Goal: Task Accomplishment & Management: Use online tool/utility

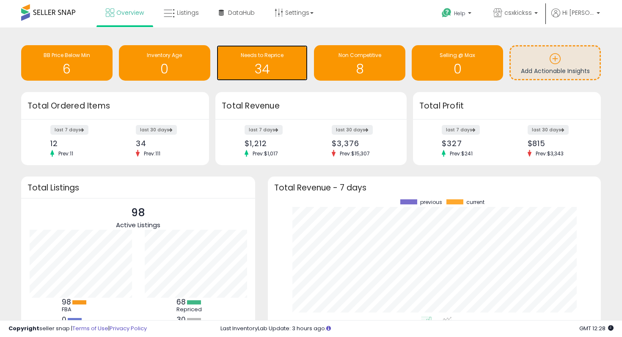
click at [266, 66] on h1 "34" at bounding box center [262, 69] width 83 height 14
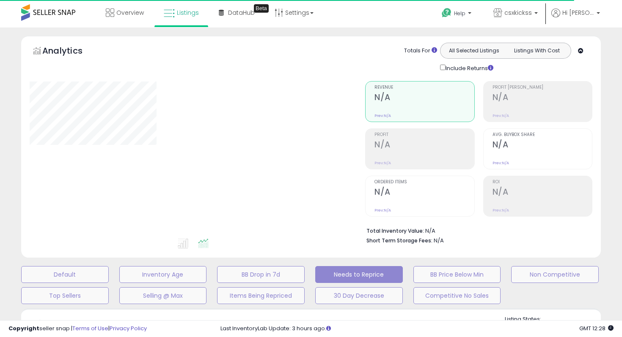
select select "**"
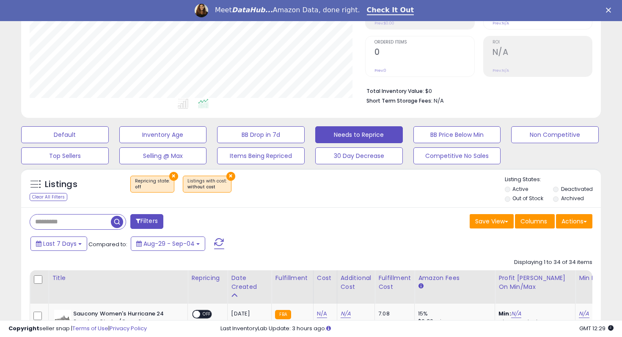
scroll to position [208, 0]
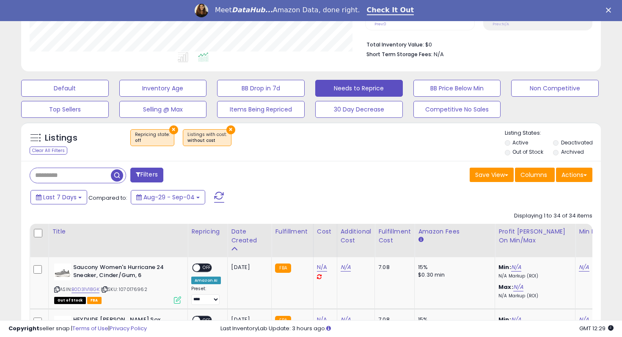
click at [226, 127] on button "×" at bounding box center [230, 130] width 9 height 9
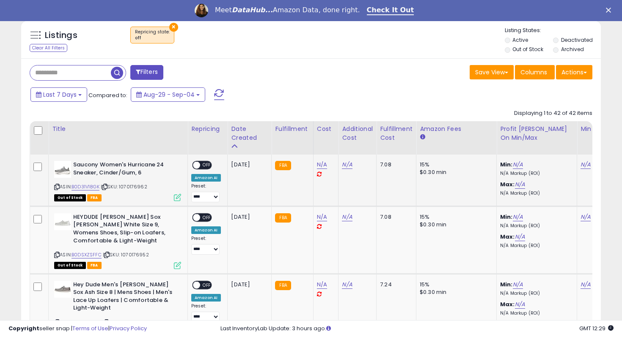
scroll to position [173, 335]
click at [199, 163] on div "ON OFF" at bounding box center [193, 165] width 20 height 7
click at [205, 163] on span "OFF" at bounding box center [207, 165] width 14 height 7
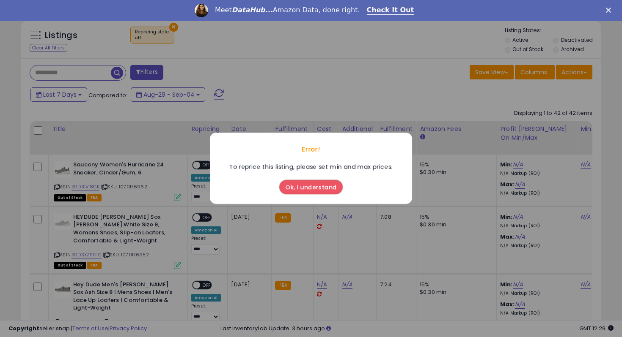
click at [304, 185] on button "Ok, I understand" at bounding box center [310, 188] width 63 height 14
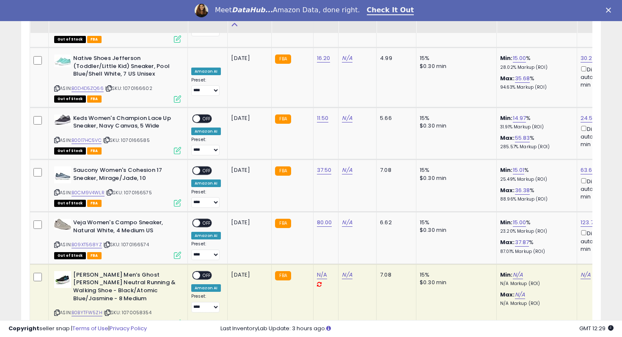
scroll to position [2147, 0]
click at [207, 220] on span "OFF" at bounding box center [207, 223] width 14 height 7
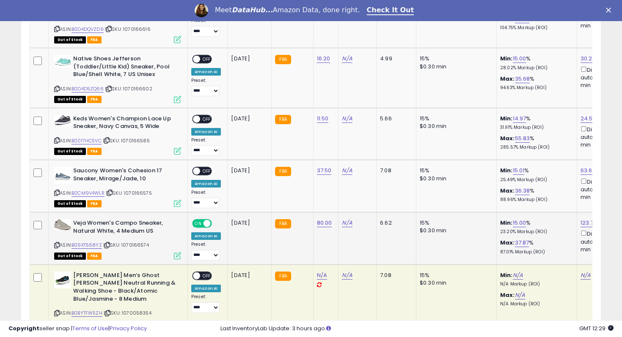
scroll to position [2087, 0]
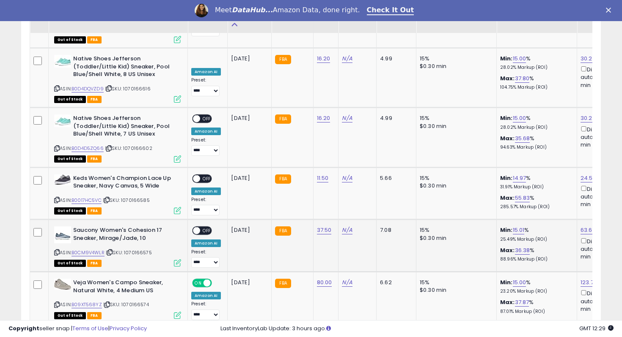
click at [208, 227] on div "ON OFF" at bounding box center [202, 231] width 20 height 9
click at [207, 227] on div "**********" at bounding box center [206, 247] width 30 height 41
click at [208, 228] on span "OFF" at bounding box center [207, 231] width 14 height 7
click at [207, 175] on span "OFF" at bounding box center [207, 178] width 14 height 7
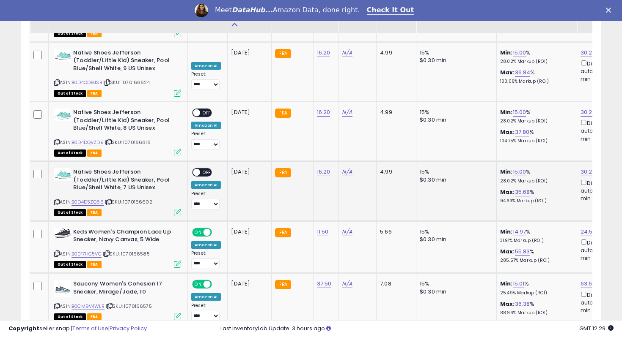
click at [208, 169] on span "OFF" at bounding box center [207, 172] width 14 height 7
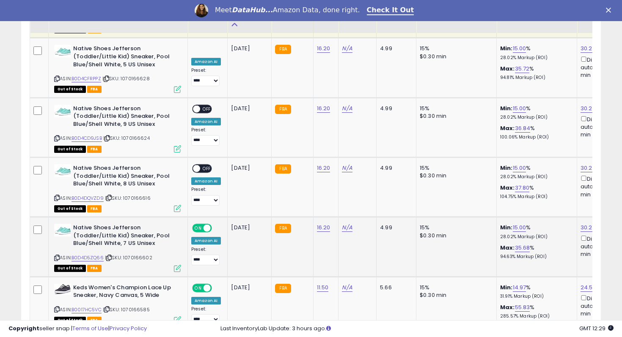
click at [208, 165] on span "OFF" at bounding box center [207, 168] width 14 height 7
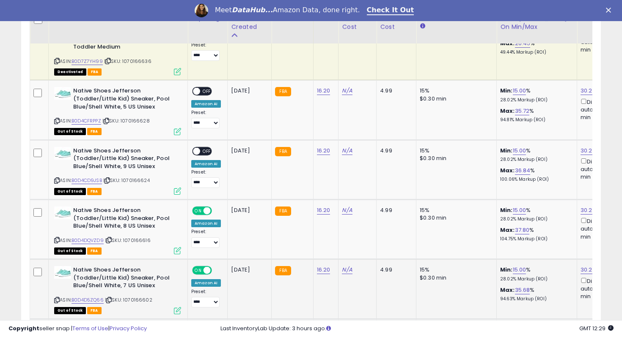
scroll to position [1932, 0]
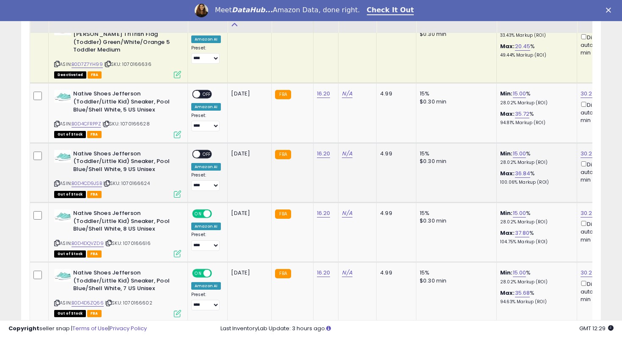
click at [208, 151] on span "OFF" at bounding box center [207, 154] width 14 height 7
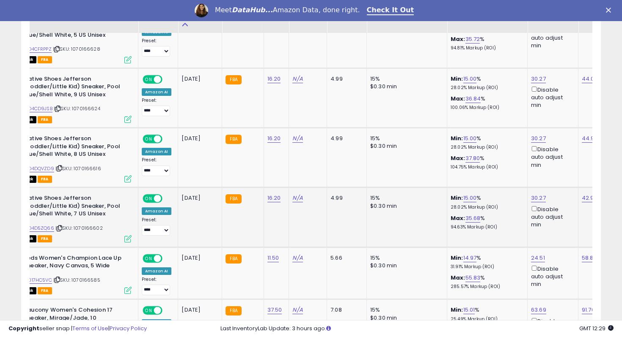
scroll to position [0, 0]
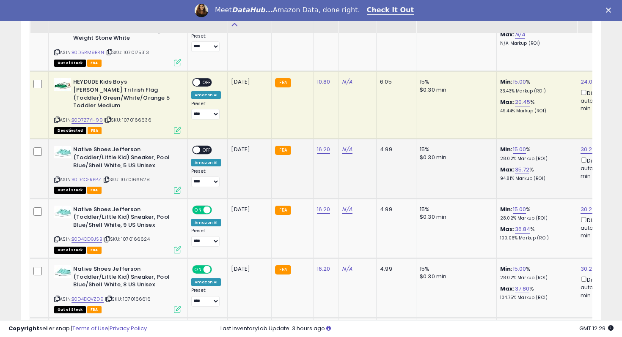
click at [207, 147] on span "OFF" at bounding box center [207, 150] width 14 height 7
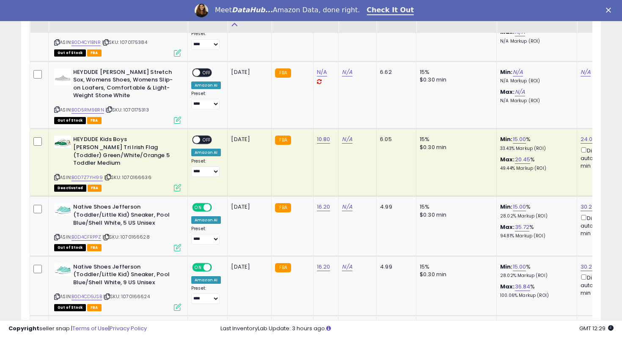
click at [208, 137] on span "OFF" at bounding box center [207, 140] width 14 height 7
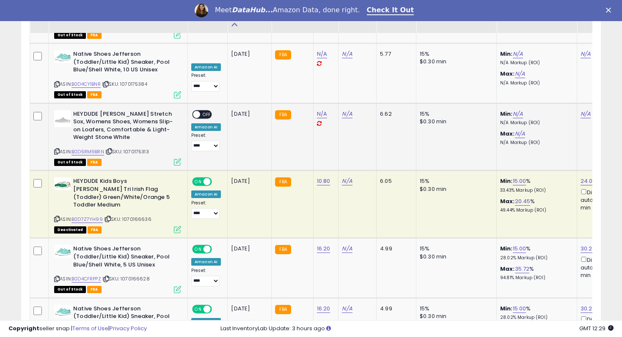
click at [207, 111] on span "OFF" at bounding box center [207, 114] width 14 height 7
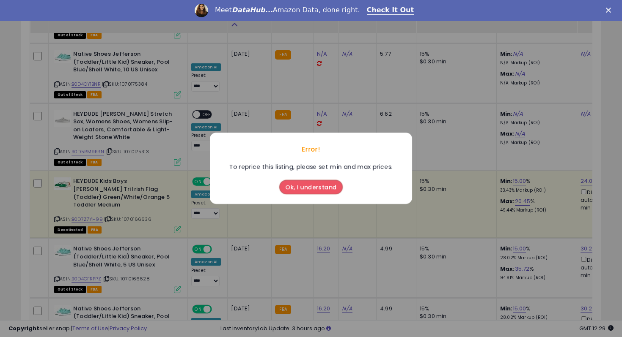
click at [219, 104] on div "Error! To reprice this listing, please set min and max prices. Ok, I understand" at bounding box center [311, 168] width 622 height 337
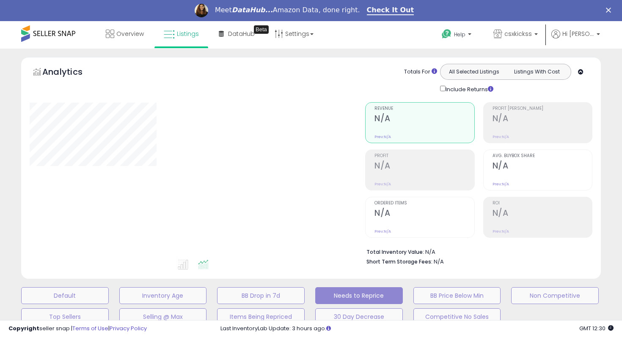
select select "**"
